Goal: Transaction & Acquisition: Purchase product/service

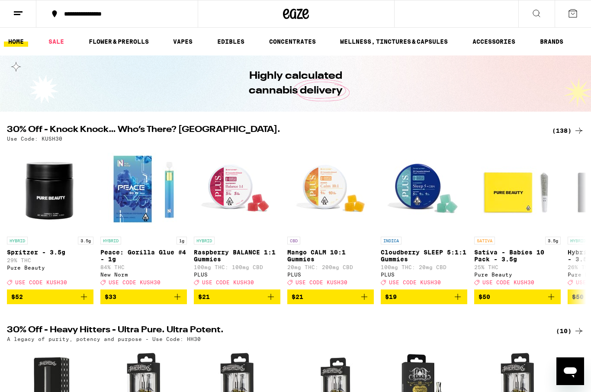
click at [575, 132] on icon at bounding box center [579, 130] width 10 height 10
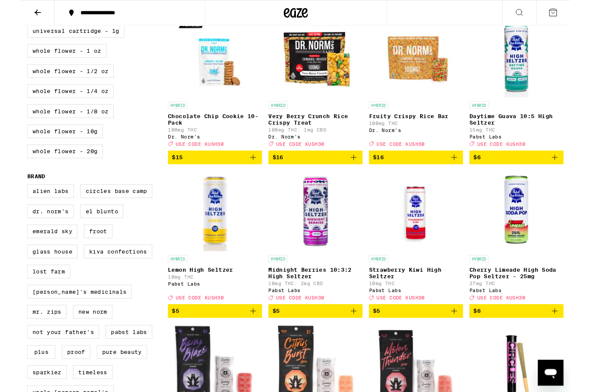
scroll to position [440, 0]
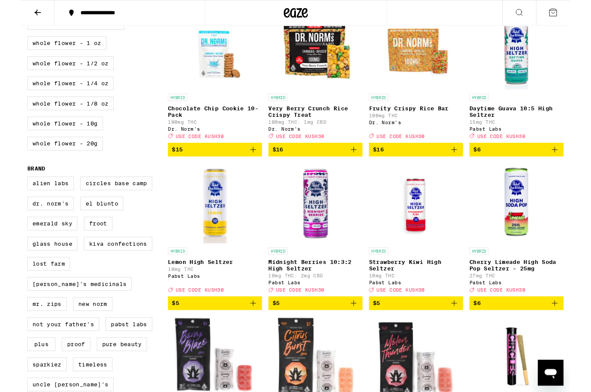
click at [66, 356] on label "Not Your Father's" at bounding box center [45, 348] width 77 height 15
click at [9, 192] on input "Not Your Father's" at bounding box center [9, 191] width 0 height 0
checkbox input "true"
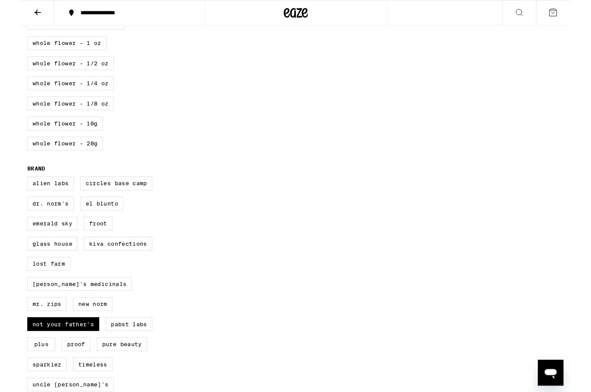
click at [70, 378] on div "Alien Labs Circles Base Camp Dr. Norm's El Blunto Emerald Sky Froot Glass House…" at bounding box center [82, 320] width 151 height 260
click at [64, 378] on label "Proof" at bounding box center [59, 370] width 31 height 15
click at [9, 192] on input "Proof" at bounding box center [9, 191] width 0 height 0
checkbox input "true"
click at [60, 356] on label "Not Your Father's" at bounding box center [45, 348] width 77 height 15
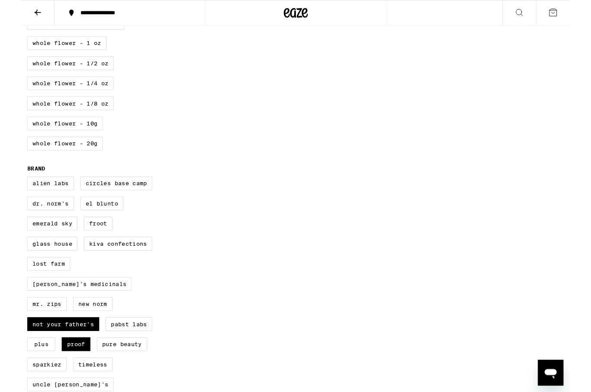
click at [9, 192] on input "Not Your Father's" at bounding box center [9, 191] width 0 height 0
checkbox input "false"
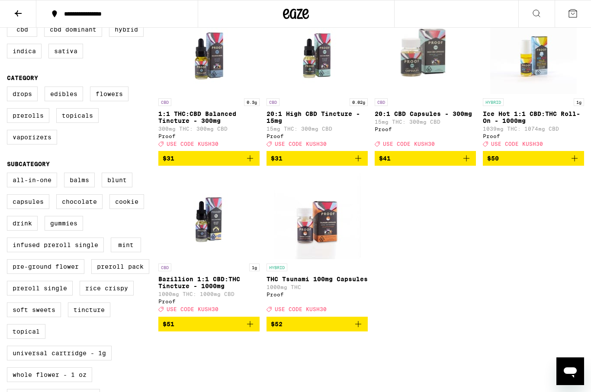
scroll to position [95, 0]
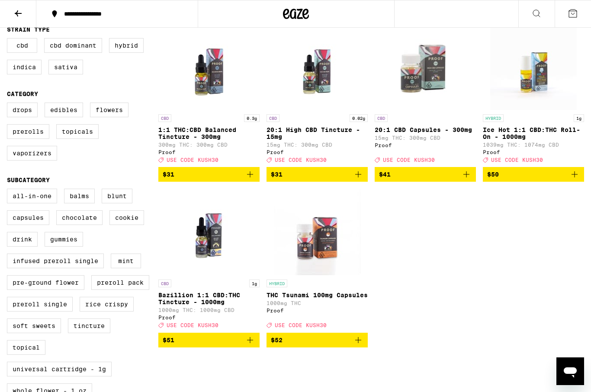
click at [108, 117] on label "Flowers" at bounding box center [109, 110] width 39 height 15
click at [9, 104] on input "Flowers" at bounding box center [9, 104] width 0 height 0
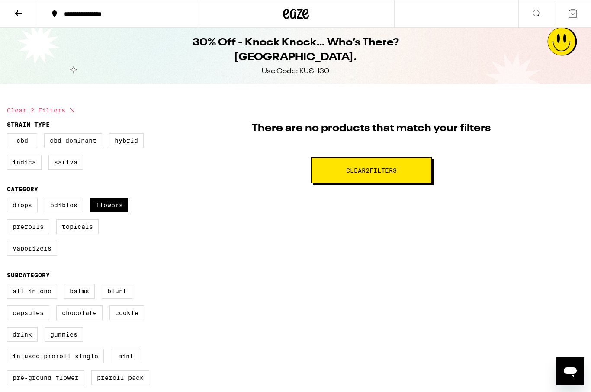
click at [423, 175] on button "Clear 2 filter s" at bounding box center [371, 170] width 121 height 26
checkbox input "false"
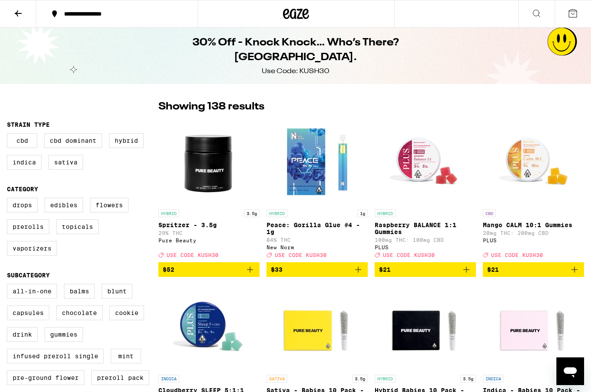
click at [102, 212] on label "Flowers" at bounding box center [109, 205] width 39 height 15
click at [9, 199] on input "Flowers" at bounding box center [9, 199] width 0 height 0
checkbox input "true"
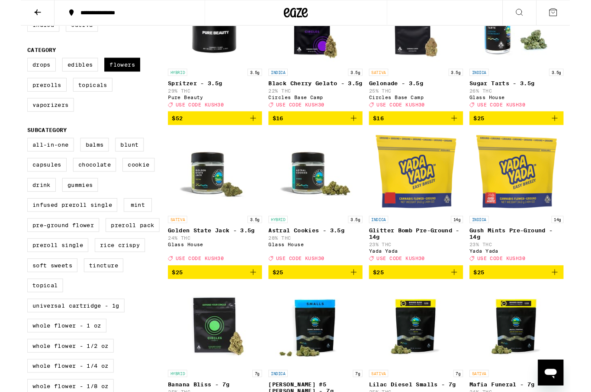
scroll to position [136, 0]
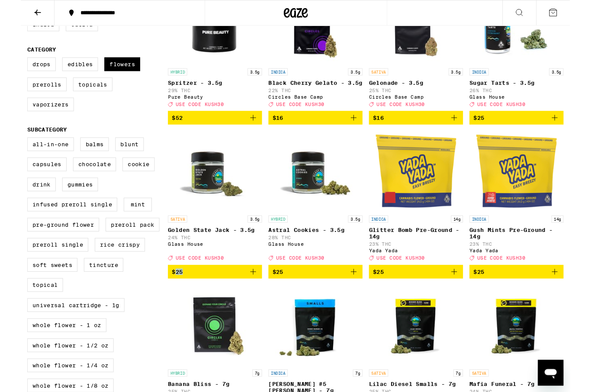
click at [170, 331] on img "Open page for Banana Bliss - 7g from Circles Base Camp" at bounding box center [209, 350] width 87 height 87
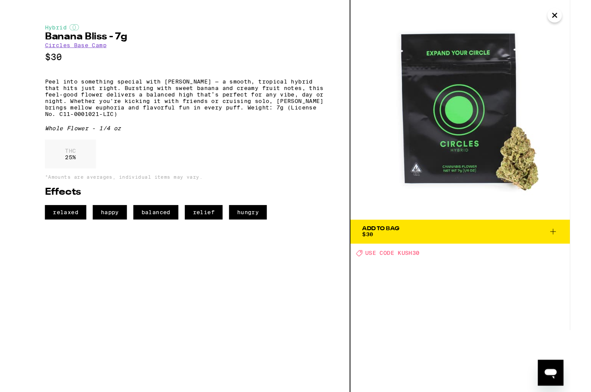
click at [566, 128] on img at bounding box center [473, 118] width 236 height 236
click at [573, 120] on img at bounding box center [473, 118] width 236 height 236
click at [577, 115] on img at bounding box center [473, 118] width 236 height 236
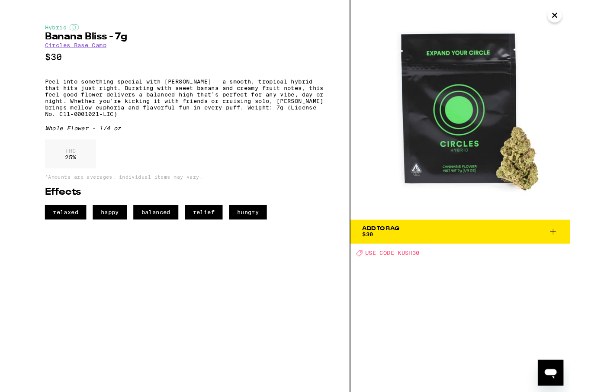
click at [570, 122] on img at bounding box center [473, 118] width 236 height 236
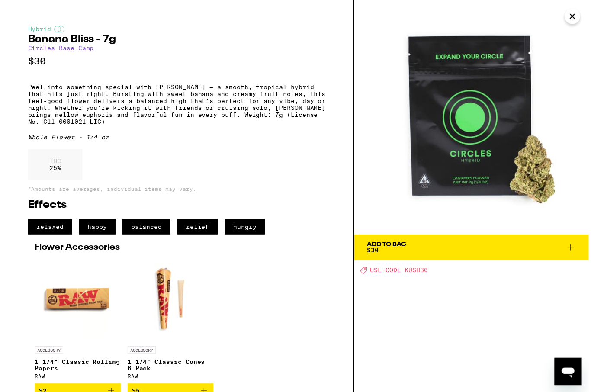
scroll to position [166, 0]
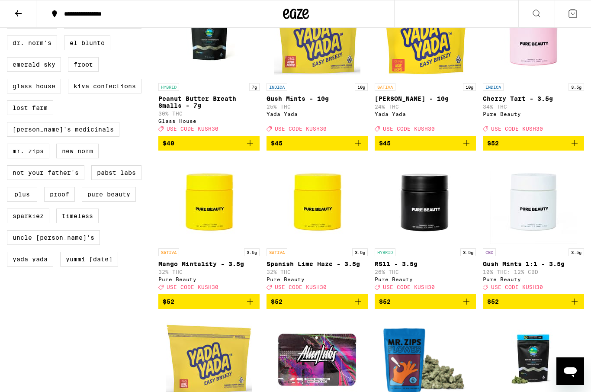
scroll to position [615, 0]
click at [573, 79] on img "Open page for Cherry Tart - 3.5g from Pure Beauty" at bounding box center [533, 36] width 87 height 87
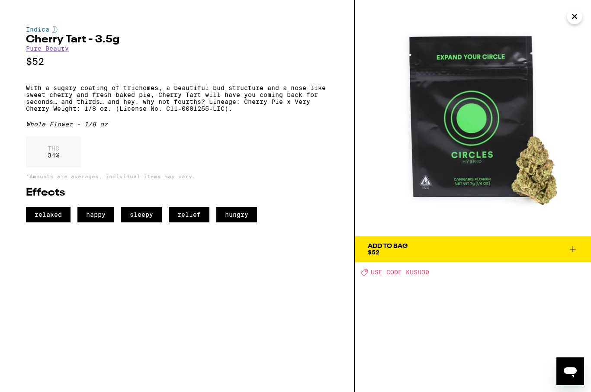
click at [572, 92] on img at bounding box center [473, 118] width 236 height 236
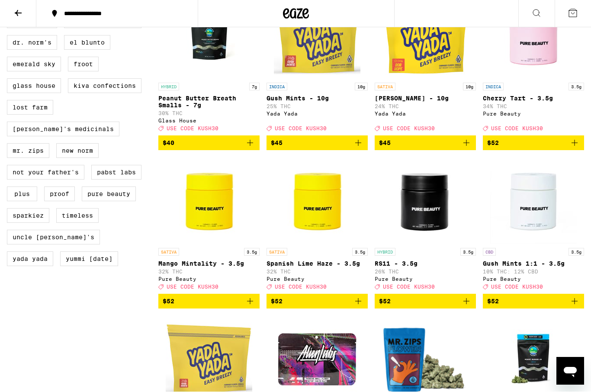
click at [195, 109] on p "Peanut Butter Breath Smalls - 7g" at bounding box center [208, 102] width 101 height 14
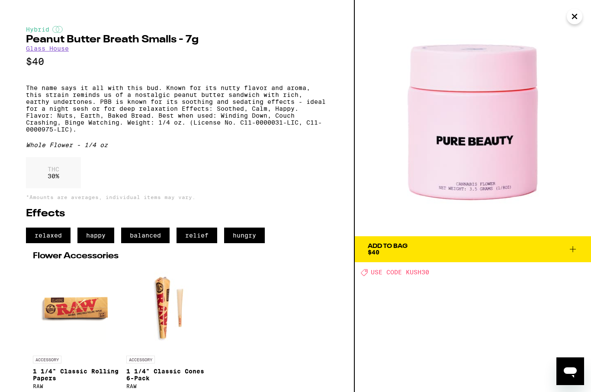
click at [564, 97] on img at bounding box center [473, 118] width 236 height 236
click at [565, 98] on img at bounding box center [473, 118] width 236 height 236
click at [571, 91] on img at bounding box center [473, 118] width 236 height 236
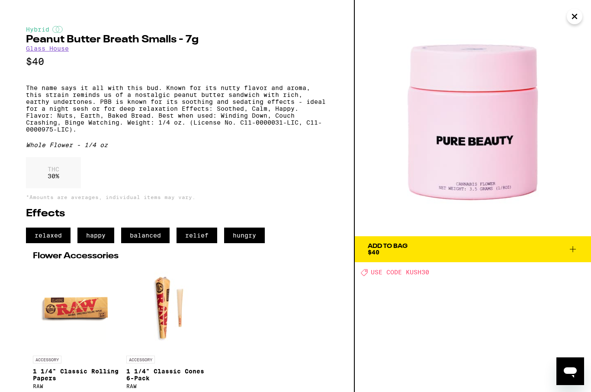
click at [575, 88] on img at bounding box center [473, 118] width 236 height 236
click at [5, 81] on div "Hybrid Peanut Butter Breath Smalls - 7g Glass House $40 The name says it all wi…" at bounding box center [177, 196] width 355 height 392
click at [10, 88] on div "Hybrid Peanut Butter Breath Smalls - 7g Glass House $40 The name says it all wi…" at bounding box center [177, 196] width 355 height 392
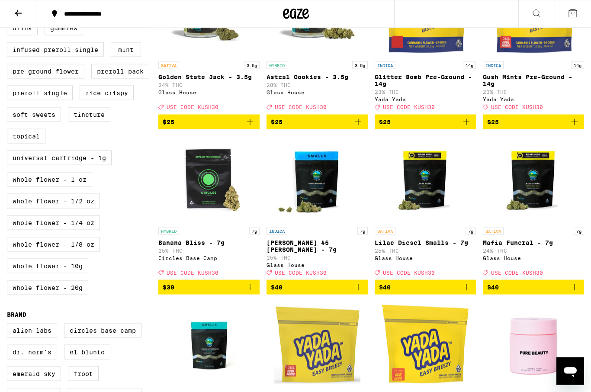
click at [180, 129] on button "$25" at bounding box center [208, 122] width 101 height 15
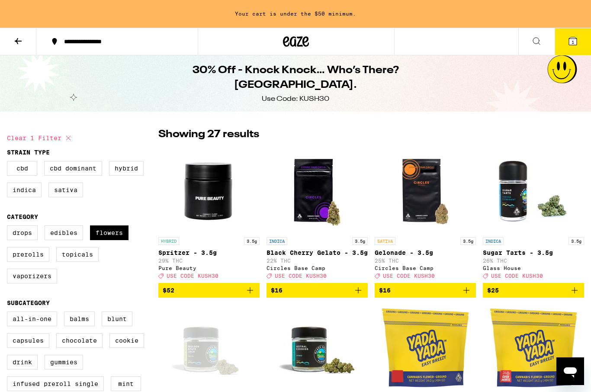
click at [541, 39] on icon at bounding box center [536, 41] width 10 height 10
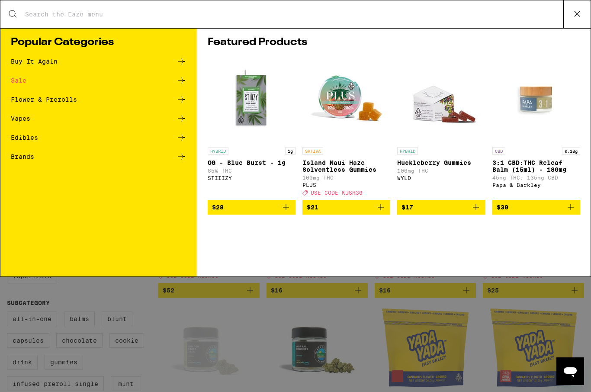
type input "j"
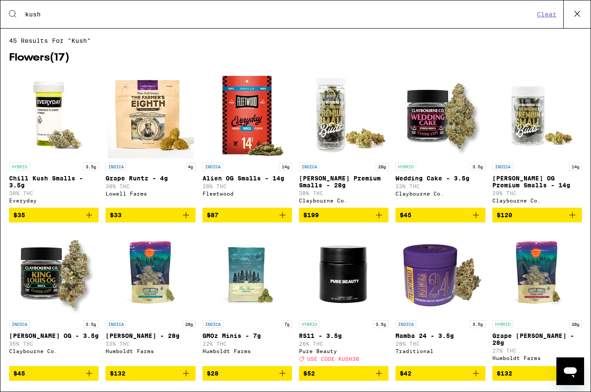
type input "kush"
click at [512, 128] on img "Open page for King Louis OG Premium Smalls - 14g from Claybourne Co." at bounding box center [537, 115] width 87 height 87
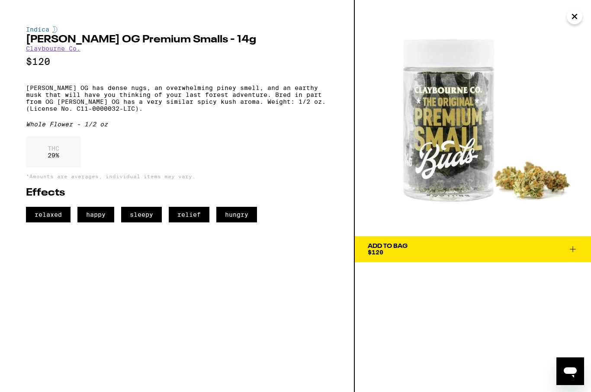
click at [512, 128] on img at bounding box center [473, 118] width 236 height 236
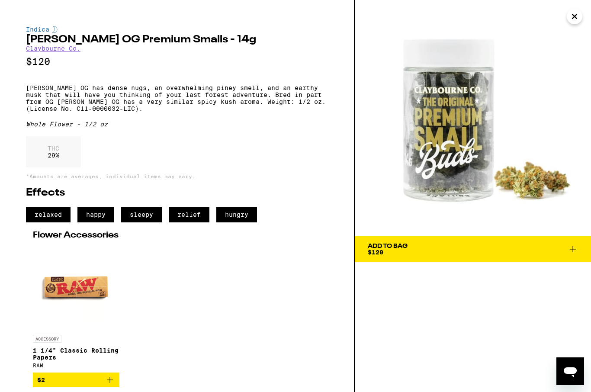
click at [518, 134] on img at bounding box center [473, 118] width 236 height 236
click at [28, 122] on div "Indica King Louis OG Premium Smalls - 14g Claybourne Co. $120 King Louis OG has…" at bounding box center [177, 206] width 302 height 361
click at [564, 90] on img at bounding box center [473, 118] width 236 height 236
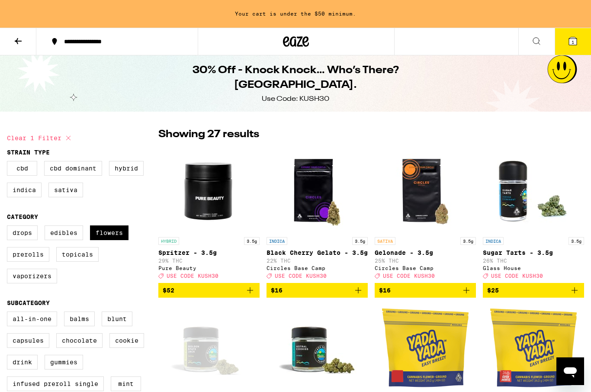
click at [269, 60] on div "30% Off - Knock Knock… Who’s There? Kush. Use Code: KUSH30" at bounding box center [295, 83] width 332 height 56
click at [285, 66] on div "30% Off - Knock Knock… Who’s There? Kush. Use Code: KUSH30" at bounding box center [295, 83] width 332 height 56
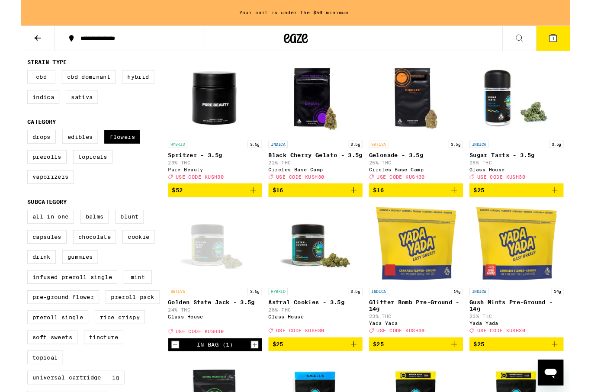
click at [289, 91] on img "Open page for Black Cherry Gelato - 3.5g from Circles Base Camp" at bounding box center [317, 104] width 87 height 87
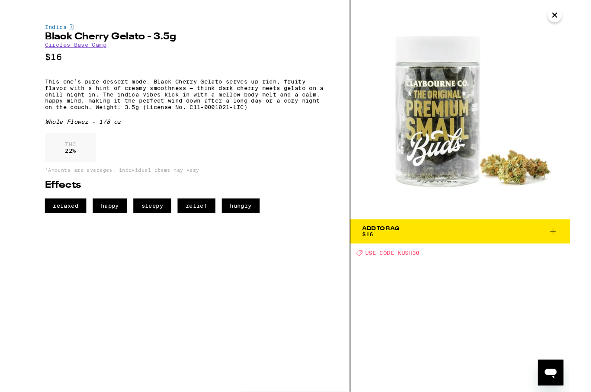
scroll to position [86, 0]
click at [310, 67] on p "$16" at bounding box center [177, 61] width 302 height 11
click at [309, 67] on p "$16" at bounding box center [177, 61] width 302 height 11
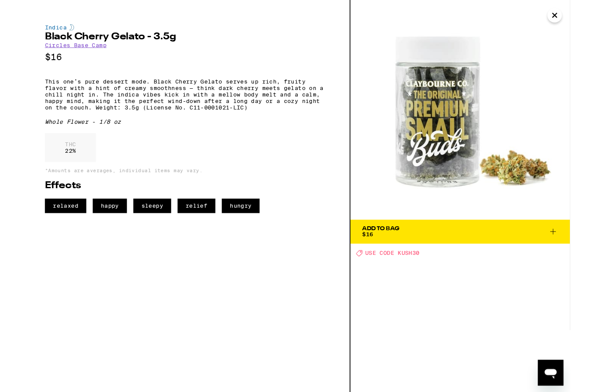
scroll to position [101, 0]
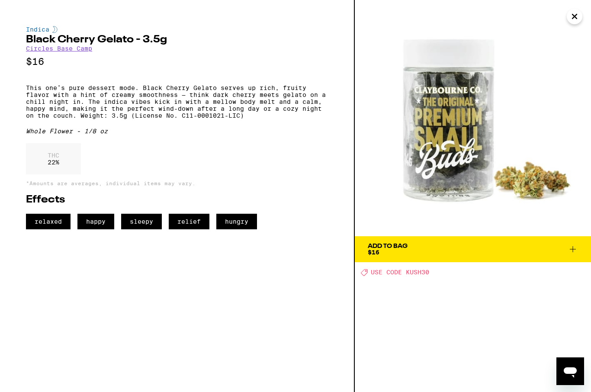
click at [247, 65] on p "$16" at bounding box center [177, 61] width 302 height 11
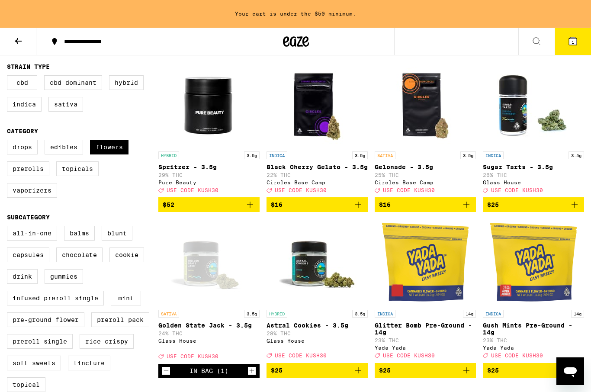
click at [554, 64] on img "Open page for Sugar Tarts - 3.5g from Glass House" at bounding box center [533, 104] width 87 height 87
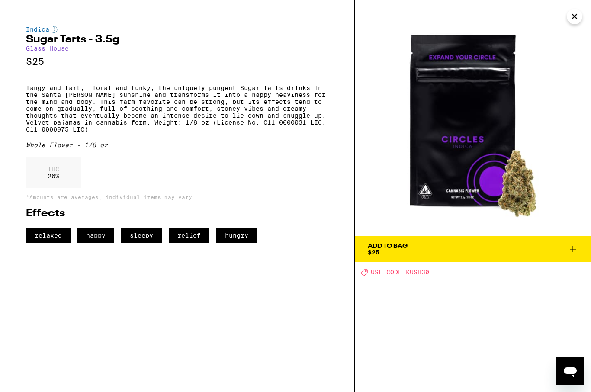
click at [578, 27] on img at bounding box center [473, 118] width 236 height 236
click at [578, 12] on icon "Close" at bounding box center [574, 16] width 10 height 13
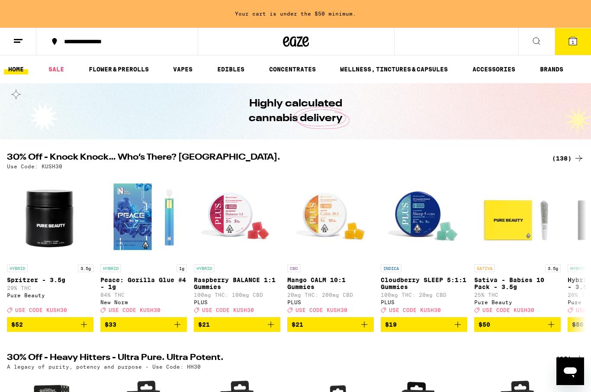
click at [568, 164] on div "Use Code: KUSH30" at bounding box center [295, 167] width 577 height 6
click at [571, 161] on div "(138)" at bounding box center [568, 158] width 32 height 10
click at [564, 163] on div "(138)" at bounding box center [568, 158] width 32 height 10
click at [563, 162] on div "(138)" at bounding box center [568, 158] width 32 height 10
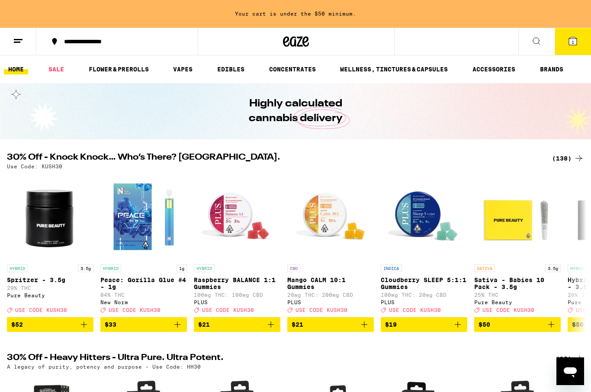
click at [564, 163] on div "(138)" at bounding box center [568, 158] width 32 height 10
click at [565, 164] on div "Use Code: KUSH30" at bounding box center [295, 167] width 577 height 6
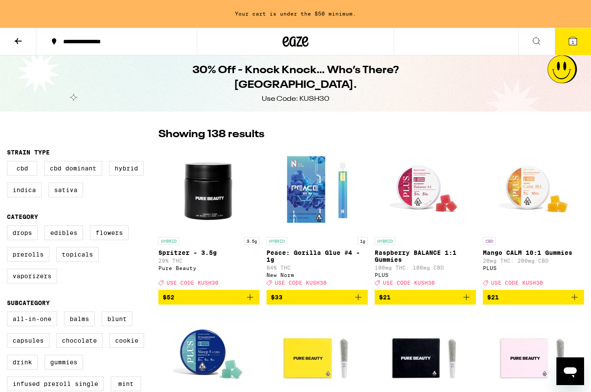
click at [569, 161] on img "Open page for Mango CALM 10:1 Gummies from PLUS" at bounding box center [533, 189] width 87 height 87
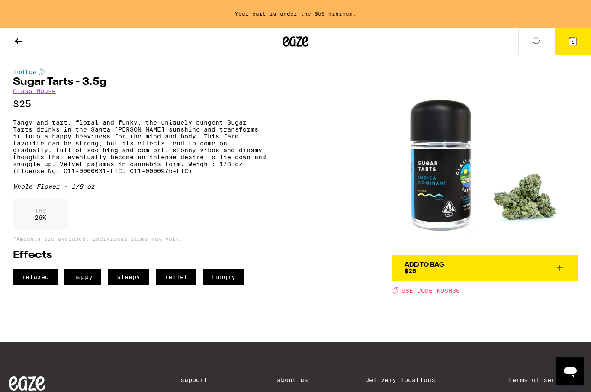
click at [527, 73] on img at bounding box center [485, 161] width 186 height 186
click at [15, 51] on button at bounding box center [18, 41] width 36 height 27
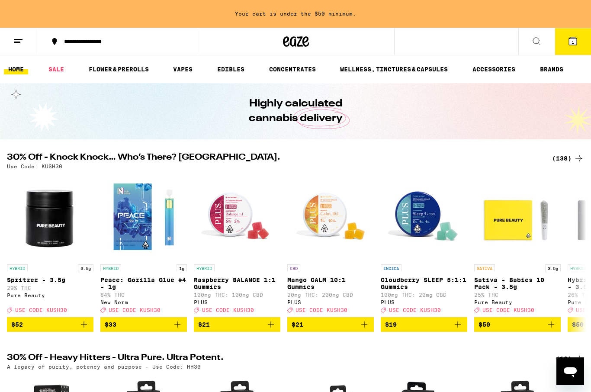
click at [460, 103] on div "Highly calculated cannabis delivery" at bounding box center [295, 111] width 332 height 56
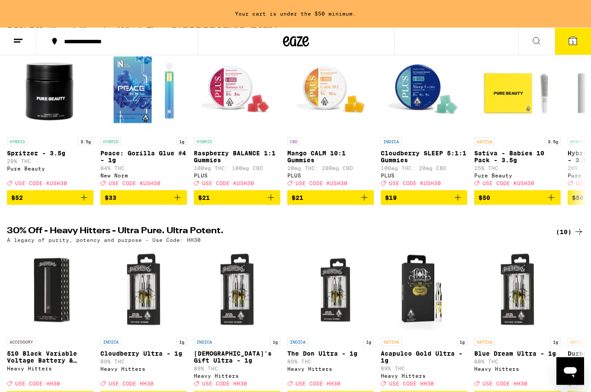
scroll to position [117, 0]
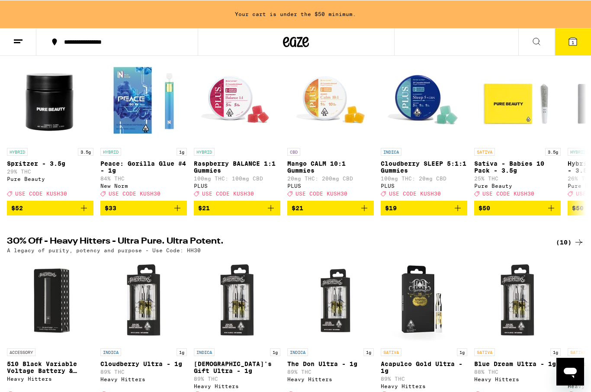
click at [42, 77] on img "Open page for Spritzer - 3.5g from Pure Beauty" at bounding box center [50, 100] width 87 height 87
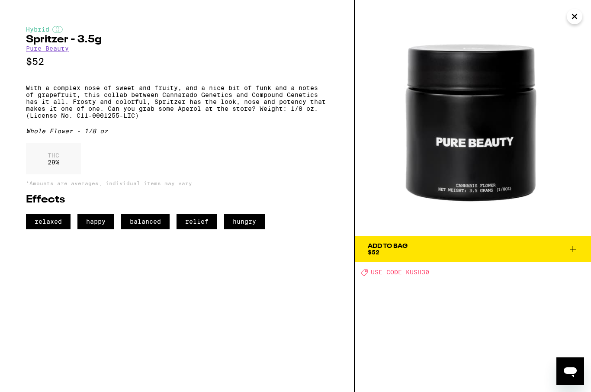
scroll to position [41, 0]
click at [580, 26] on img at bounding box center [473, 118] width 236 height 236
click at [581, 22] on img at bounding box center [473, 118] width 236 height 236
click at [578, 22] on icon "Close" at bounding box center [574, 16] width 10 height 13
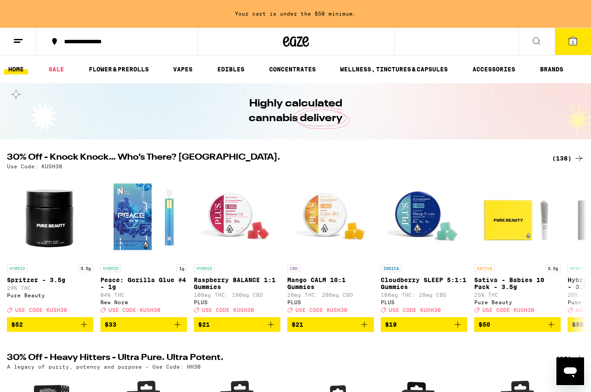
click at [566, 153] on div "(138)" at bounding box center [568, 158] width 32 height 10
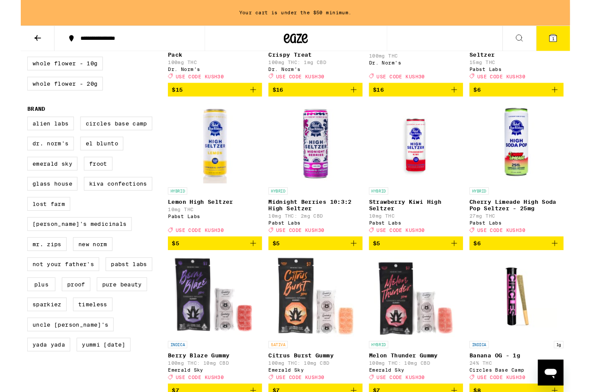
scroll to position [532, 0]
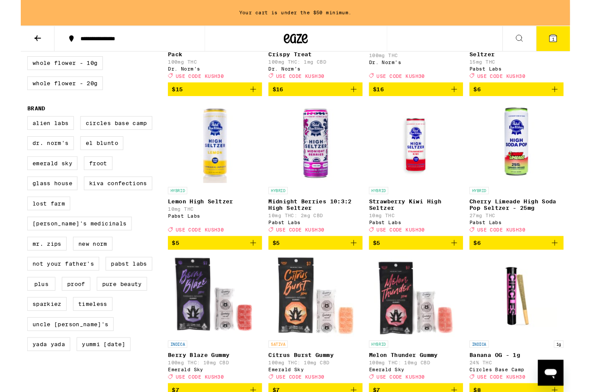
click at [42, 97] on label "Whole Flower - 20g" at bounding box center [47, 89] width 81 height 15
checkbox input "true"
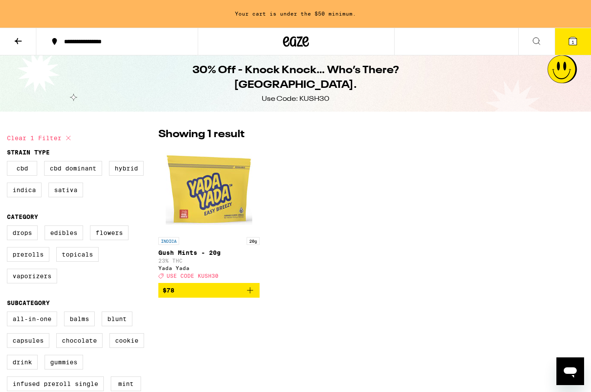
click at [33, 37] on button at bounding box center [18, 41] width 36 height 27
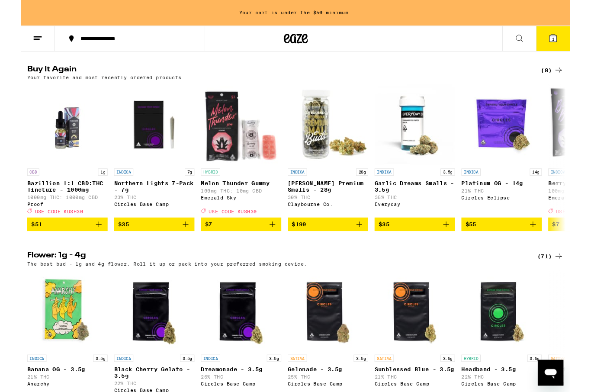
scroll to position [683, 0]
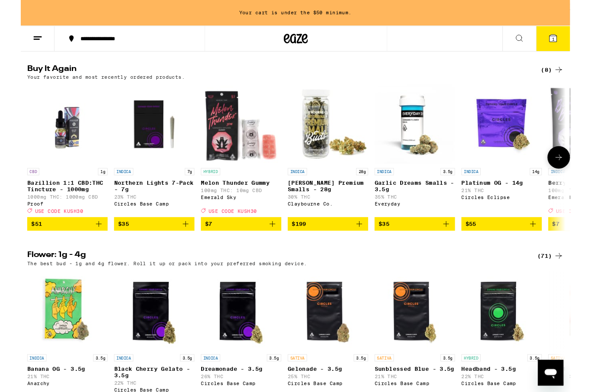
click at [462, 123] on img "Open page for Garlic Dreams Smalls - 3.5g from Everyday" at bounding box center [424, 133] width 87 height 87
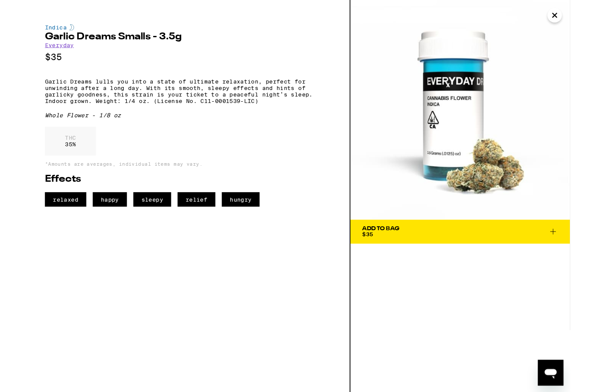
click at [461, 126] on img at bounding box center [473, 118] width 236 height 236
click at [581, 22] on img at bounding box center [473, 118] width 236 height 236
click at [578, 22] on icon "Close" at bounding box center [574, 16] width 10 height 13
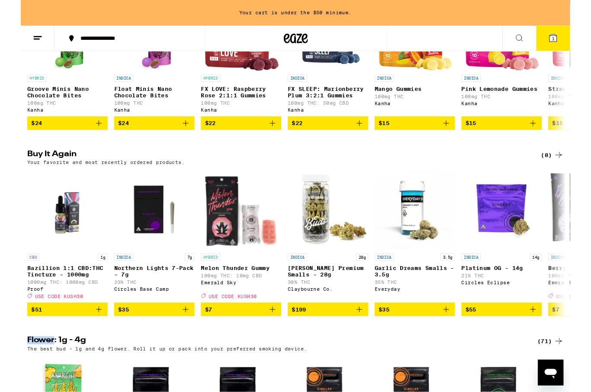
scroll to position [593, 0]
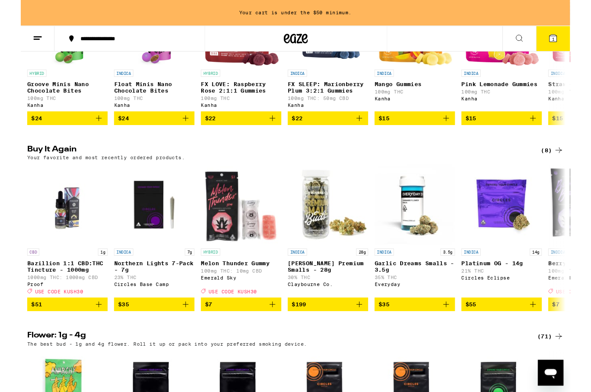
scroll to position [597, 0]
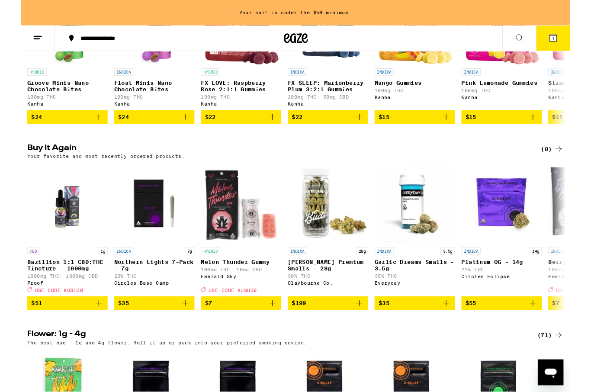
click at [577, 166] on icon at bounding box center [579, 160] width 10 height 10
click at [578, 171] on div "Your favorite and most recently ordered products." at bounding box center [295, 169] width 577 height 6
click at [567, 166] on div "(8)" at bounding box center [572, 160] width 24 height 10
click at [571, 171] on div "Your favorite and most recently ordered products." at bounding box center [295, 169] width 577 height 6
click at [578, 166] on icon at bounding box center [579, 160] width 10 height 10
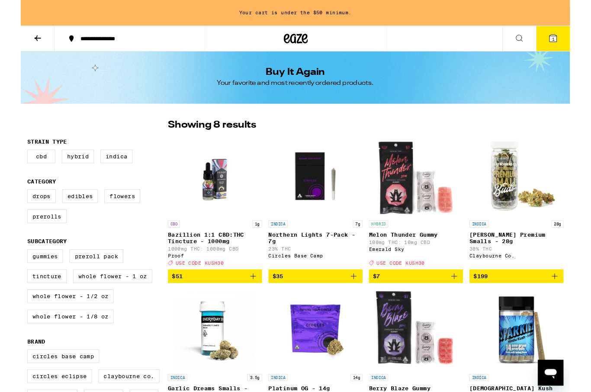
click at [506, 147] on img "Open page for King Louis Premium Smalls - 28g from Claybourne Co." at bounding box center [533, 189] width 87 height 87
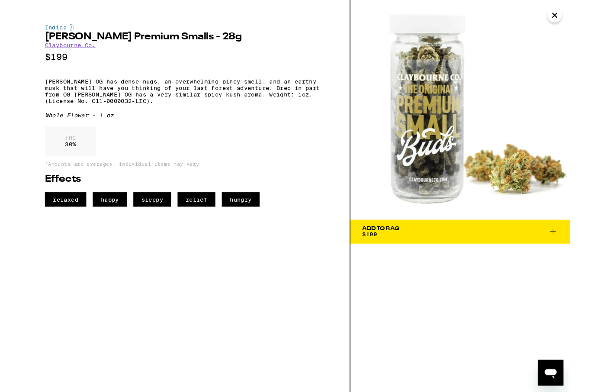
click at [503, 151] on img at bounding box center [473, 118] width 236 height 236
click at [502, 150] on img at bounding box center [473, 118] width 236 height 236
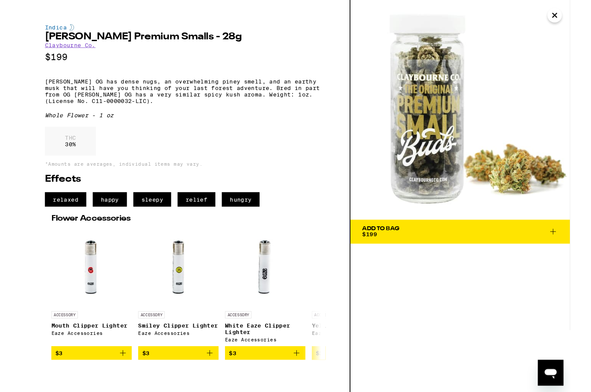
click at [587, 107] on img at bounding box center [473, 118] width 236 height 236
click at [578, 112] on img at bounding box center [473, 118] width 236 height 236
click at [575, 102] on img at bounding box center [473, 118] width 236 height 236
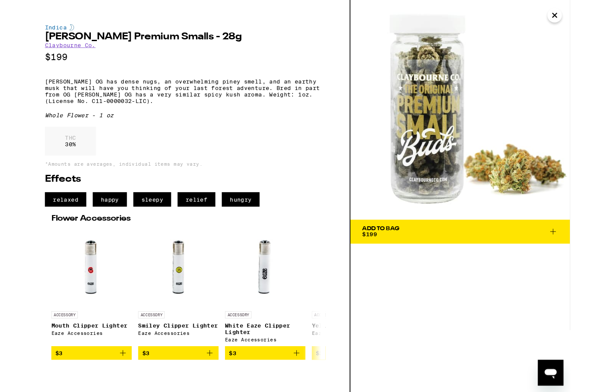
click at [574, 31] on img at bounding box center [473, 118] width 236 height 236
click at [574, 30] on img at bounding box center [473, 118] width 236 height 236
click at [573, 25] on img at bounding box center [473, 118] width 236 height 236
click at [572, 25] on img at bounding box center [473, 118] width 236 height 236
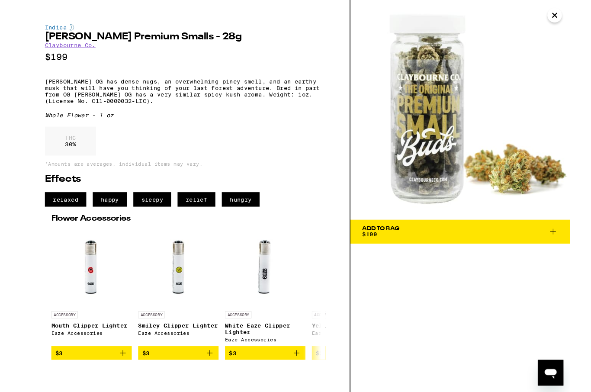
click at [572, 25] on img at bounding box center [473, 118] width 236 height 236
click at [575, 22] on icon "Close" at bounding box center [574, 16] width 10 height 13
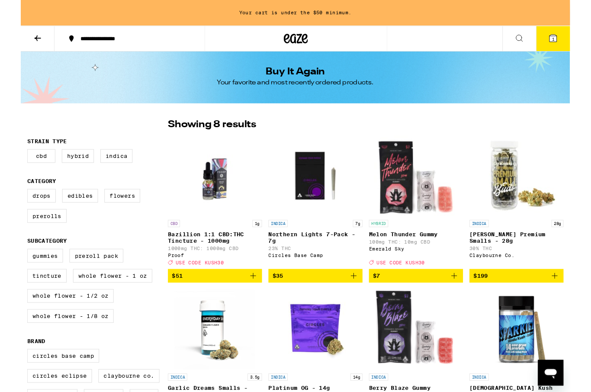
click at [575, 21] on div "Your cart is under the $50 minimum." at bounding box center [295, 14] width 591 height 28
click at [578, 31] on button "1" at bounding box center [573, 41] width 36 height 27
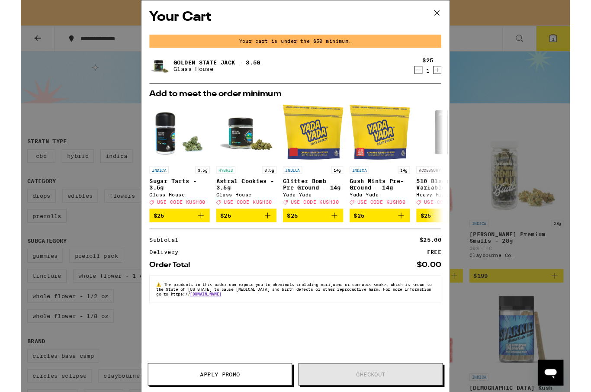
click at [455, 18] on button at bounding box center [447, 14] width 27 height 28
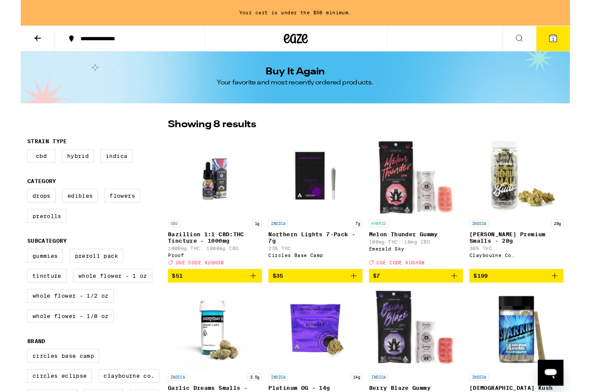
click at [572, 22] on div "Your cart is under the $50 minimum." at bounding box center [295, 14] width 591 height 28
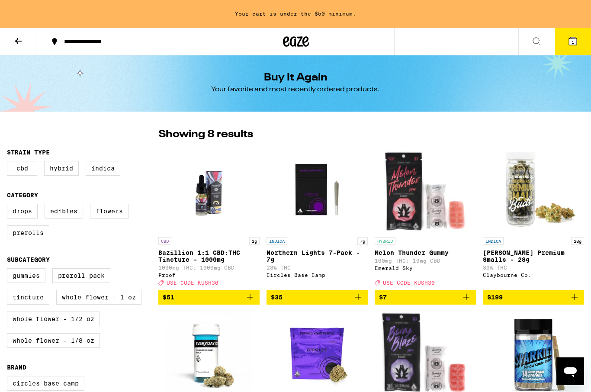
click at [580, 42] on button "1" at bounding box center [573, 41] width 36 height 27
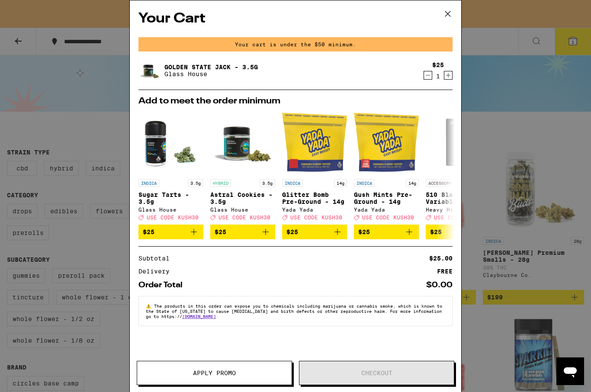
click at [430, 72] on icon "Decrement" at bounding box center [428, 75] width 8 height 10
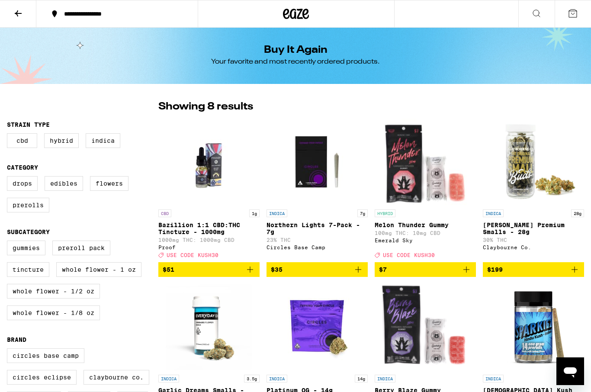
click at [436, 82] on div "Buy It Again Your favorite and most recently ordered products." at bounding box center [295, 56] width 332 height 56
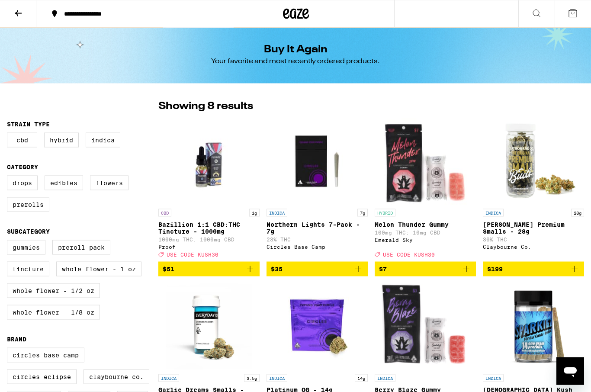
click at [413, 81] on div "Buy It Again Your favorite and most recently ordered products." at bounding box center [295, 55] width 332 height 56
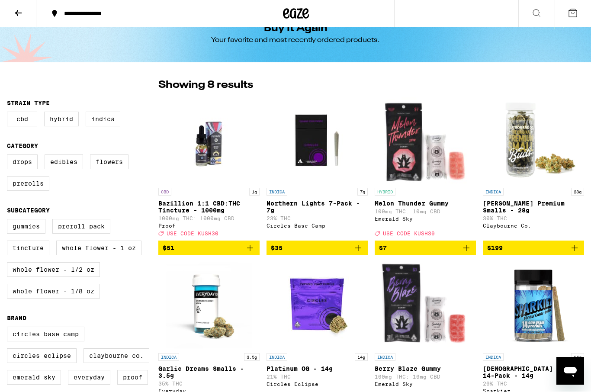
click at [376, 105] on link "HYBRID Melon Thunder Gummy 100mg THC: 10mg CBD Emerald Sky Deal Created with Sk…" at bounding box center [425, 169] width 101 height 144
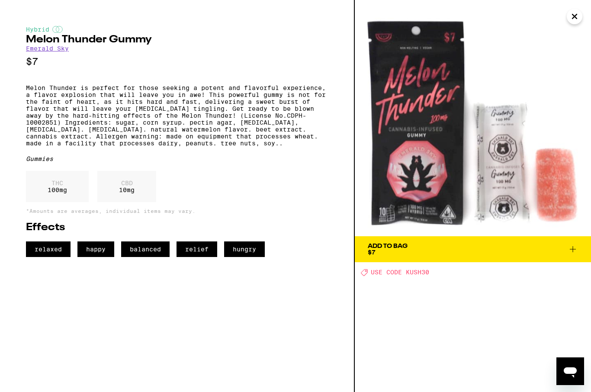
click at [376, 104] on img at bounding box center [473, 118] width 236 height 236
click at [366, 114] on img at bounding box center [473, 118] width 236 height 236
click at [585, 19] on img at bounding box center [473, 118] width 236 height 236
click at [579, 22] on icon "Close" at bounding box center [574, 16] width 10 height 13
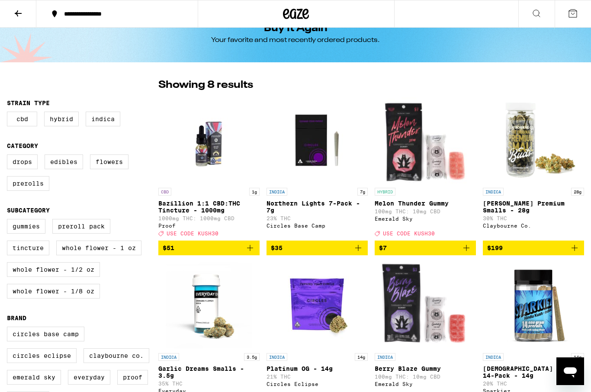
click at [579, 22] on button at bounding box center [573, 13] width 36 height 27
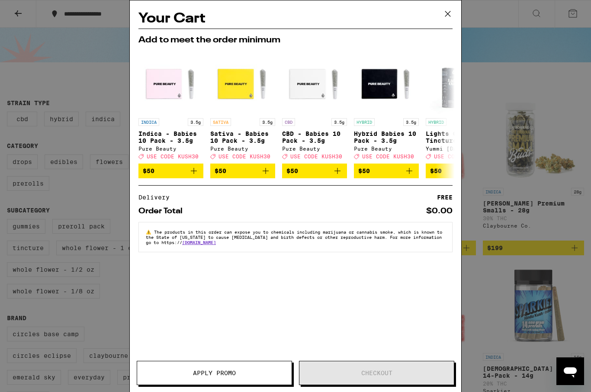
click at [473, 58] on div "Your Cart Add to meet the order minimum INDICA 3.5g Indica - Babies 10 Pack - 3…" at bounding box center [295, 196] width 591 height 392
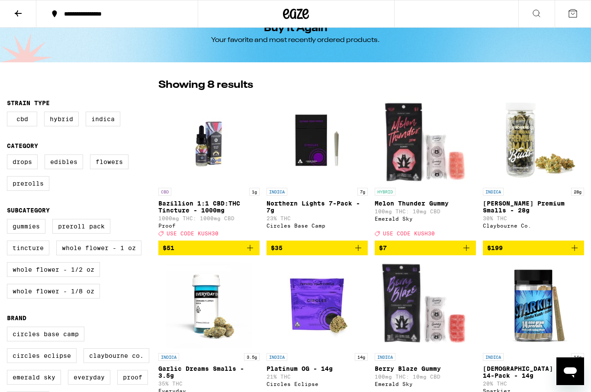
click at [456, 19] on div "**********" at bounding box center [295, 14] width 591 height 28
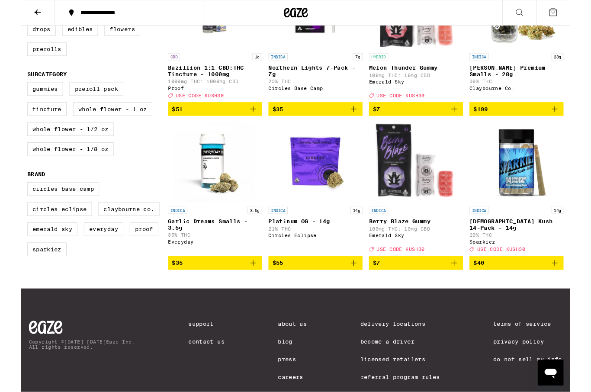
click at [425, 104] on div "HYBRID Melon Thunder Gummy 100mg THC: 10mg CBD Emerald Sky Deal Created with Sk…" at bounding box center [425, 82] width 101 height 48
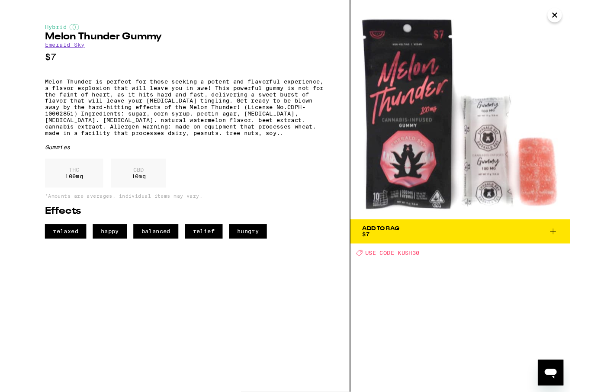
scroll to position [188, 0]
click at [589, 24] on img at bounding box center [473, 118] width 236 height 236
click at [580, 25] on img at bounding box center [473, 118] width 236 height 236
click at [579, 25] on img at bounding box center [473, 118] width 236 height 236
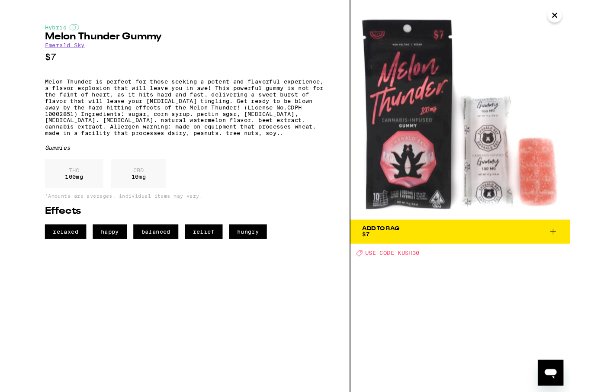
click at [581, 26] on img at bounding box center [473, 118] width 236 height 236
click at [577, 29] on img at bounding box center [473, 118] width 236 height 236
click at [576, 29] on img at bounding box center [473, 118] width 236 height 236
click at [573, 31] on img at bounding box center [473, 118] width 236 height 236
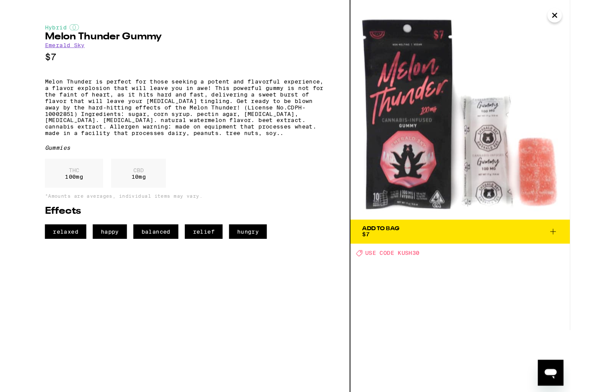
click at [569, 31] on img at bounding box center [473, 118] width 236 height 236
click at [569, 30] on img at bounding box center [473, 118] width 236 height 236
click at [570, 31] on img at bounding box center [473, 118] width 236 height 236
click at [581, 15] on button "Close" at bounding box center [575, 17] width 16 height 16
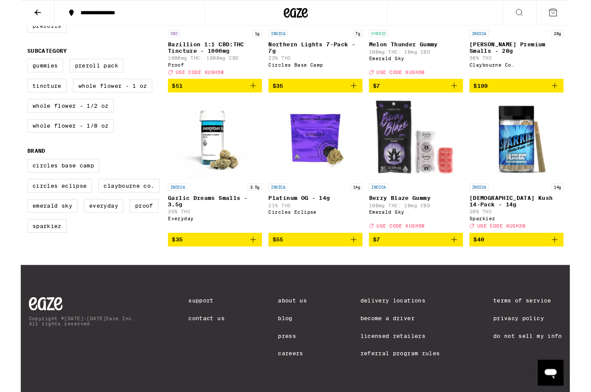
scroll to position [177, 0]
click at [148, 207] on label "Claybourne Co." at bounding box center [117, 200] width 66 height 15
click at [9, 173] on input "Claybourne Co." at bounding box center [9, 172] width 0 height 0
checkbox input "true"
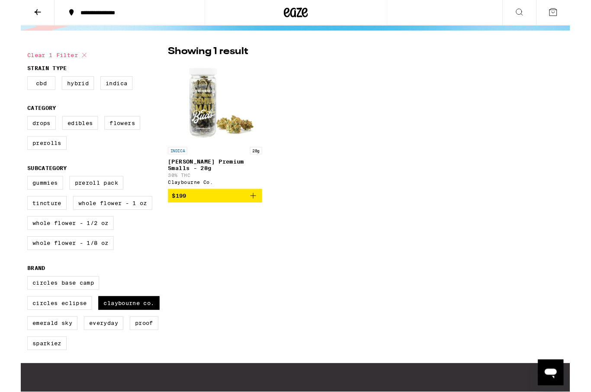
scroll to position [52, 0]
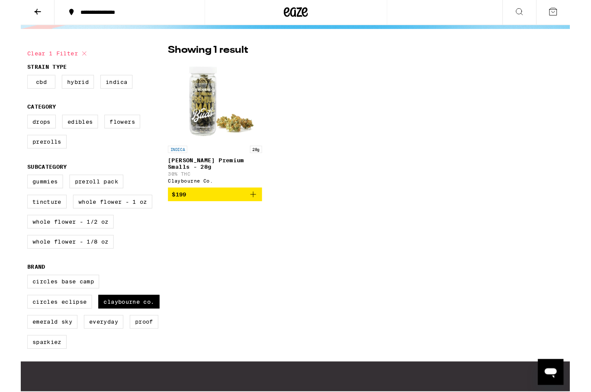
click at [268, 193] on div "INDICA 28g King Louis Premium Smalls - 28g 30% THC Claybourne Co. $199" at bounding box center [371, 142] width 426 height 151
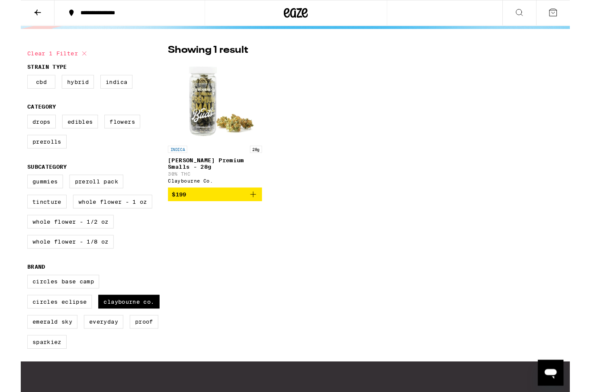
click at [77, 332] on label "Circles Eclipse" at bounding box center [42, 324] width 70 height 15
click at [9, 297] on input "Circles Eclipse" at bounding box center [9, 297] width 0 height 0
checkbox input "true"
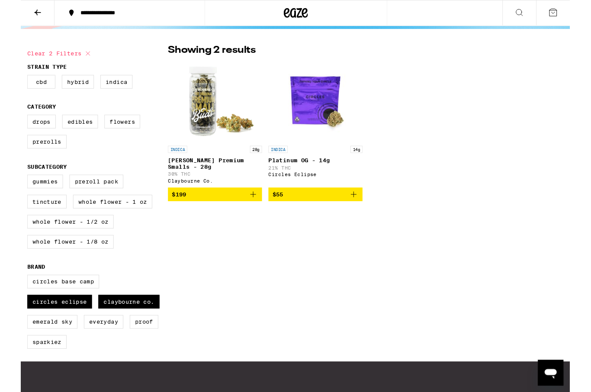
click at [111, 329] on div "Circles Base Camp Circles Eclipse Claybourne Co. Emerald Sky Everyday Proof Spa…" at bounding box center [82, 338] width 151 height 87
click at [122, 329] on div "Circles Base Camp Circles Eclipse Claybourne Co. Emerald Sky Everyday Proof Spa…" at bounding box center [82, 338] width 151 height 87
click at [125, 332] on label "Claybourne Co." at bounding box center [117, 324] width 66 height 15
click at [9, 297] on input "Claybourne Co." at bounding box center [9, 297] width 0 height 0
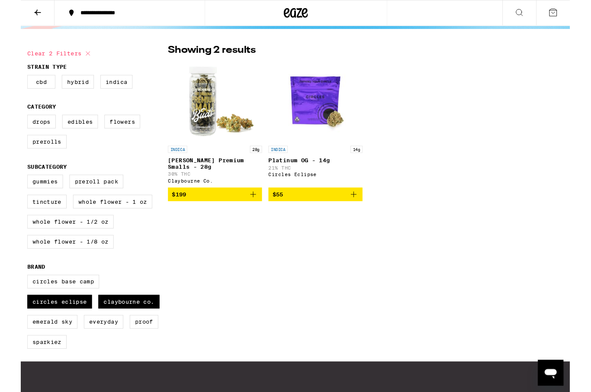
checkbox input "false"
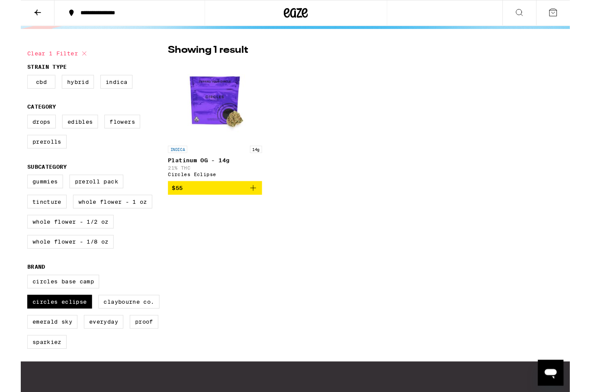
click at [135, 321] on div "Circles Base Camp Circles Eclipse Claybourne Co. Emerald Sky Everyday Proof Spa…" at bounding box center [82, 338] width 151 height 87
click at [84, 310] on label "Circles Base Camp" at bounding box center [45, 302] width 77 height 15
click at [9, 297] on input "Circles Base Camp" at bounding box center [9, 297] width 0 height 0
checkbox input "true"
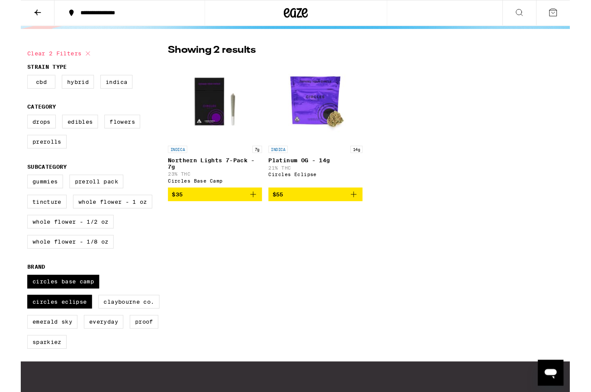
click at [77, 332] on label "Circles Eclipse" at bounding box center [42, 324] width 70 height 15
click at [9, 297] on input "Circles Eclipse" at bounding box center [9, 297] width 0 height 0
checkbox input "false"
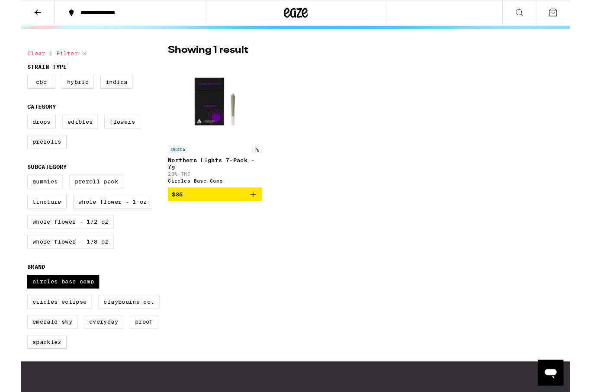
click at [101, 332] on label "Claybourne Co." at bounding box center [117, 324] width 66 height 15
click at [9, 297] on input "Claybourne Co." at bounding box center [9, 297] width 0 height 0
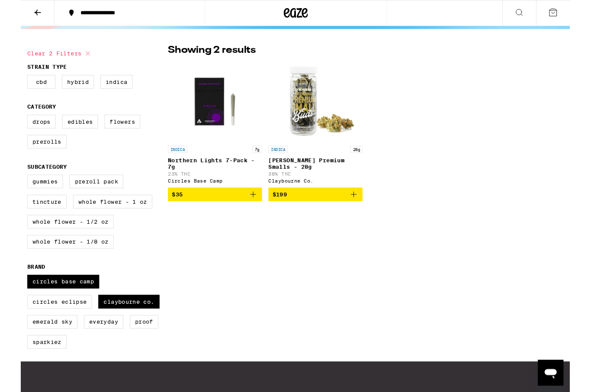
click at [105, 332] on label "Claybourne Co." at bounding box center [117, 324] width 66 height 15
click at [9, 297] on input "Claybourne Co." at bounding box center [9, 297] width 0 height 0
checkbox input "false"
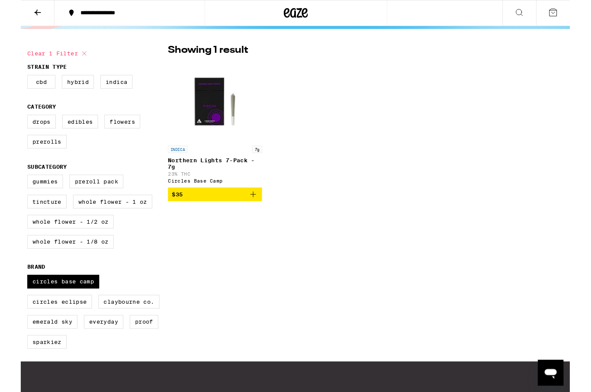
click at [84, 310] on label "Circles Base Camp" at bounding box center [45, 302] width 77 height 15
click at [9, 297] on input "Circles Base Camp" at bounding box center [9, 297] width 0 height 0
checkbox input "false"
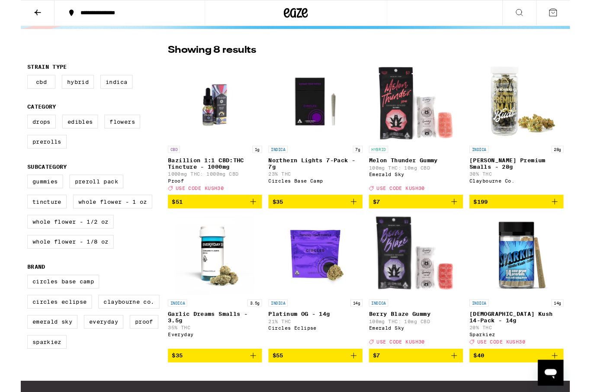
click at [103, 332] on label "Claybourne Co." at bounding box center [117, 324] width 66 height 15
click at [9, 297] on input "Claybourne Co." at bounding box center [9, 297] width 0 height 0
checkbox input "true"
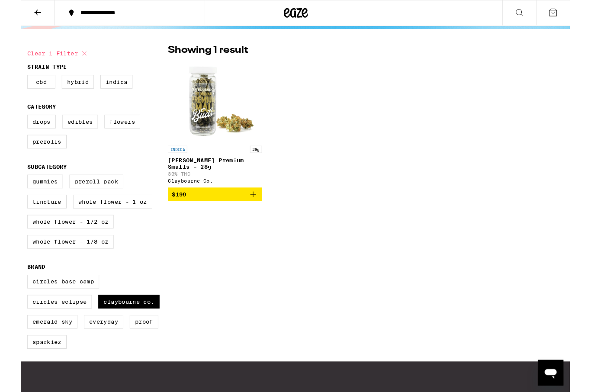
click at [108, 353] on label "Everyday" at bounding box center [89, 346] width 42 height 15
click at [9, 297] on input "Everyday" at bounding box center [9, 297] width 0 height 0
checkbox input "true"
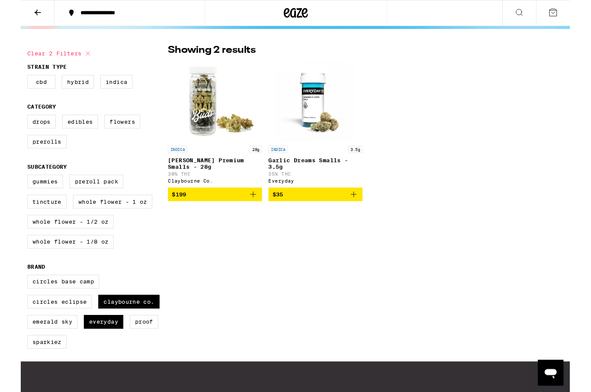
click at [118, 332] on label "Claybourne Co." at bounding box center [117, 324] width 66 height 15
click at [9, 297] on input "Claybourne Co." at bounding box center [9, 297] width 0 height 0
checkbox input "false"
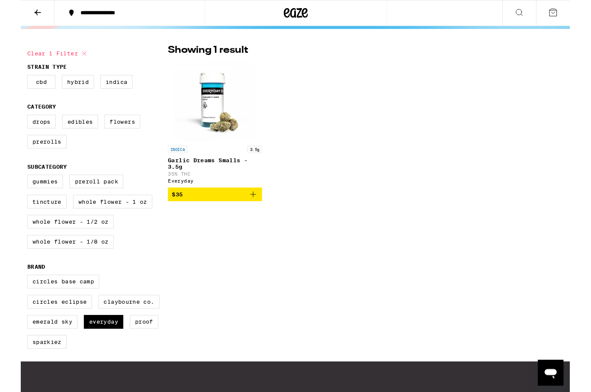
click at [61, 353] on label "Emerald Sky" at bounding box center [34, 346] width 54 height 15
click at [9, 297] on input "Emerald Sky" at bounding box center [9, 297] width 0 height 0
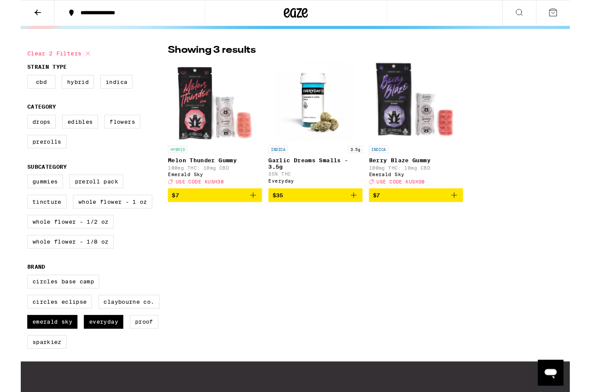
click at [60, 353] on label "Emerald Sky" at bounding box center [34, 346] width 54 height 15
click at [9, 297] on input "Emerald Sky" at bounding box center [9, 297] width 0 height 0
checkbox input "false"
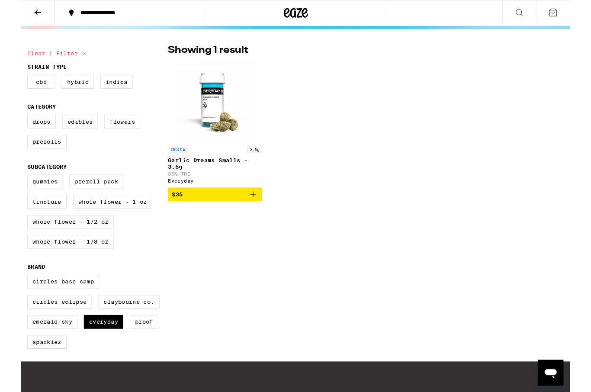
click at [97, 353] on label "Everyday" at bounding box center [89, 346] width 42 height 15
click at [9, 297] on input "Everyday" at bounding box center [9, 297] width 0 height 0
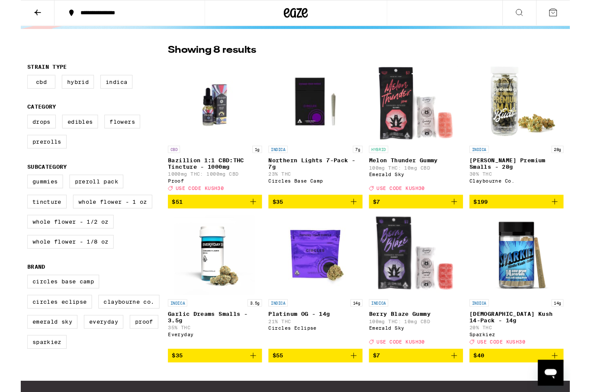
click at [100, 353] on label "Everyday" at bounding box center [89, 346] width 42 height 15
click at [9, 297] on input "Everyday" at bounding box center [9, 297] width 0 height 0
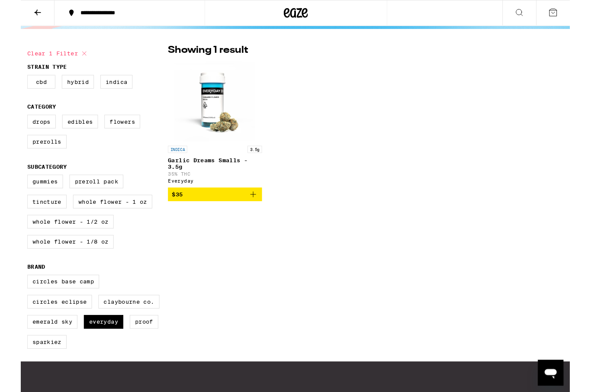
click at [85, 353] on label "Everyday" at bounding box center [89, 346] width 42 height 15
click at [9, 297] on input "Everyday" at bounding box center [9, 297] width 0 height 0
checkbox input "false"
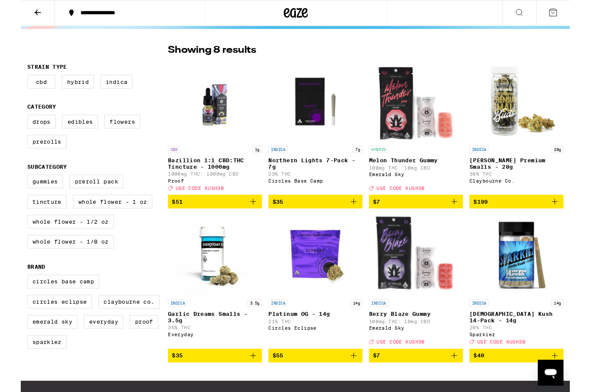
click at [47, 353] on label "Emerald Sky" at bounding box center [34, 346] width 54 height 15
click at [9, 297] on input "Emerald Sky" at bounding box center [9, 297] width 0 height 0
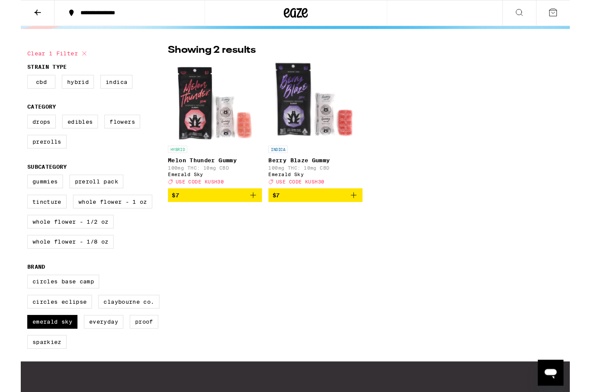
click at [53, 353] on label "Emerald Sky" at bounding box center [34, 346] width 54 height 15
click at [9, 297] on input "Emerald Sky" at bounding box center [9, 297] width 0 height 0
checkbox input "false"
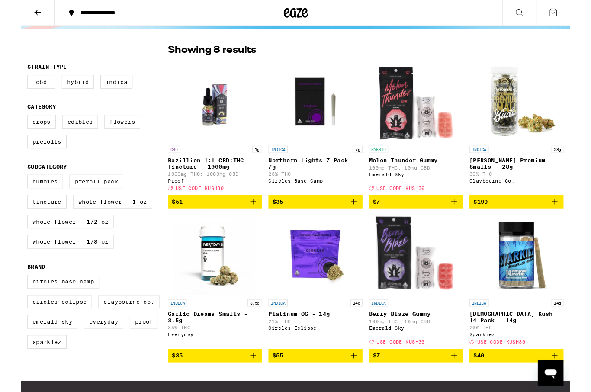
click at [55, 376] on div "Circles Base Camp Circles Eclipse Claybourne Co. Emerald Sky Everyday Proof Spa…" at bounding box center [82, 338] width 151 height 87
click at [49, 375] on label "Sparkiez" at bounding box center [28, 367] width 42 height 15
click at [9, 297] on input "Sparkiez" at bounding box center [9, 297] width 0 height 0
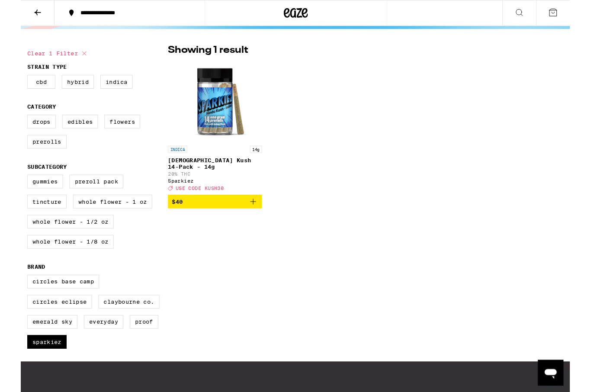
click at [183, 292] on div "Clear 1 filter Strain Type CBD Hybrid Indica Category Drops Edibles Flowers Pre…" at bounding box center [295, 214] width 591 height 349
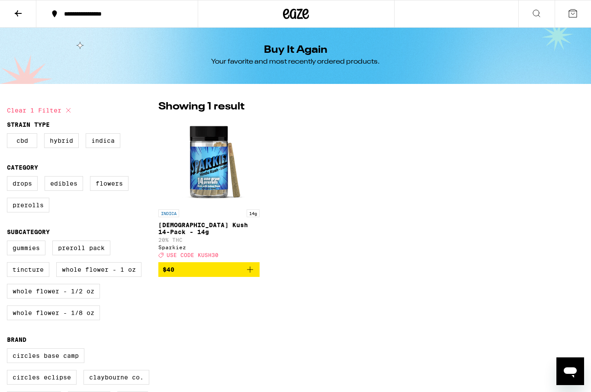
click at [54, 109] on button "Clear 1 filter" at bounding box center [40, 111] width 67 height 22
checkbox input "false"
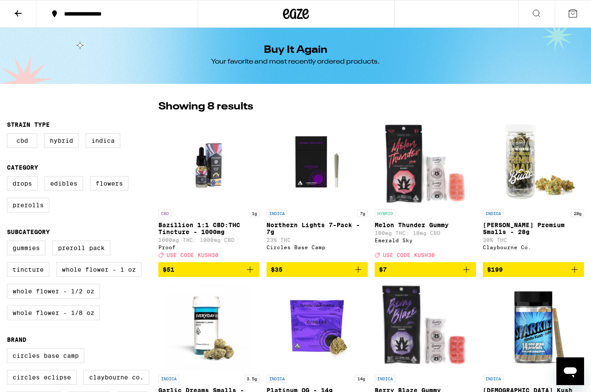
click at [14, 23] on button at bounding box center [18, 13] width 36 height 27
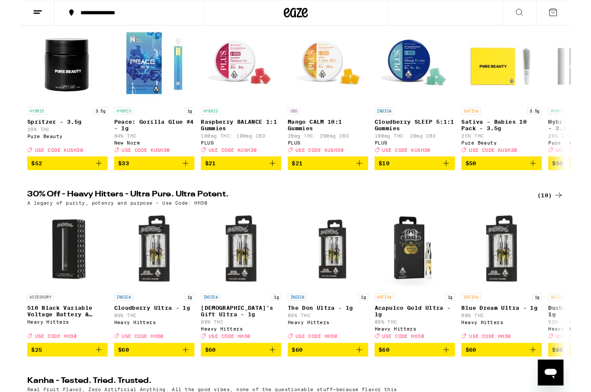
scroll to position [121, 0]
click at [206, 278] on img "Open page for God's Gift Ultra - 1g from Heavy Hitters" at bounding box center [237, 268] width 87 height 87
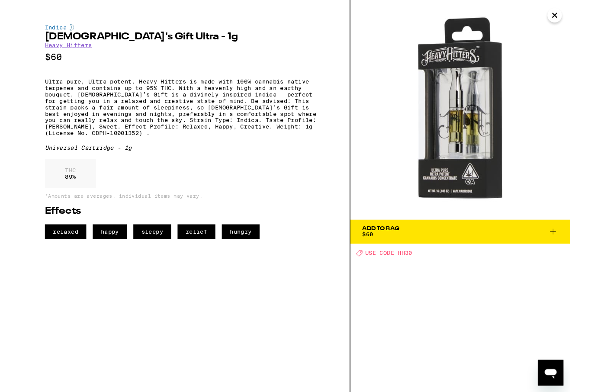
click at [209, 276] on div "Indica God's Gift Ultra - 1g Heavy Hitters $60 Ultra pure, Ultra potent. Heavy …" at bounding box center [177, 211] width 355 height 422
click at [207, 276] on div "Indica God's Gift Ultra - 1g Heavy Hitters $60 Ultra pure, Ultra potent. Heavy …" at bounding box center [177, 211] width 355 height 422
click at [206, 278] on div "Indica God's Gift Ultra - 1g Heavy Hitters $60 Ultra pure, Ultra potent. Heavy …" at bounding box center [177, 211] width 355 height 422
click at [204, 280] on div "Indica God's Gift Ultra - 1g Heavy Hitters $60 Ultra pure, Ultra potent. Heavy …" at bounding box center [177, 211] width 355 height 422
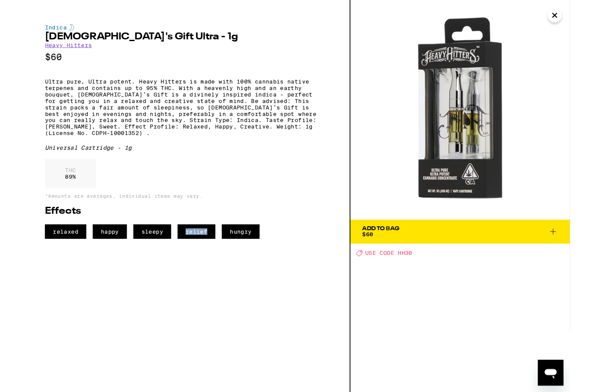
click at [201, 284] on div "Indica God's Gift Ultra - 1g Heavy Hitters $60 Ultra pure, Ultra potent. Heavy …" at bounding box center [177, 211] width 355 height 422
click at [28, 81] on div "Indica God's Gift Ultra - 1g Heavy Hitters $60 Ultra pure, Ultra potent. Heavy …" at bounding box center [177, 141] width 302 height 231
click at [190, 301] on div "Indica God's Gift Ultra - 1g Heavy Hitters $60 Ultra pure, Ultra potent. Heavy …" at bounding box center [177, 211] width 355 height 422
click at [188, 303] on div "Indica God's Gift Ultra - 1g Heavy Hitters $60 Ultra pure, Ultra potent. Heavy …" at bounding box center [177, 211] width 355 height 422
click at [189, 302] on div "Indica God's Gift Ultra - 1g Heavy Hitters $60 Ultra pure, Ultra potent. Heavy …" at bounding box center [177, 211] width 355 height 422
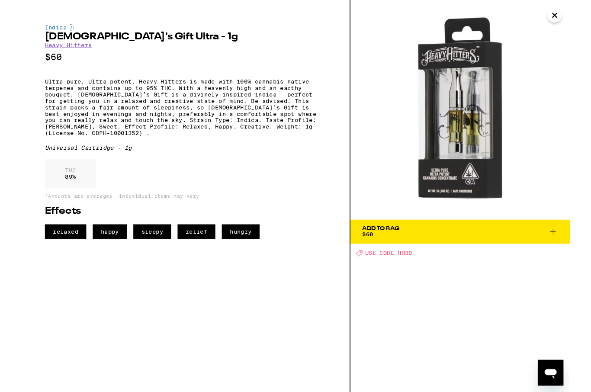
click at [189, 302] on div "Indica God's Gift Ultra - 1g Heavy Hitters $60 Ultra pure, Ultra potent. Heavy …" at bounding box center [177, 211] width 355 height 422
click at [188, 303] on div "Indica God's Gift Ultra - 1g Heavy Hitters $60 Ultra pure, Ultra potent. Heavy …" at bounding box center [177, 211] width 355 height 422
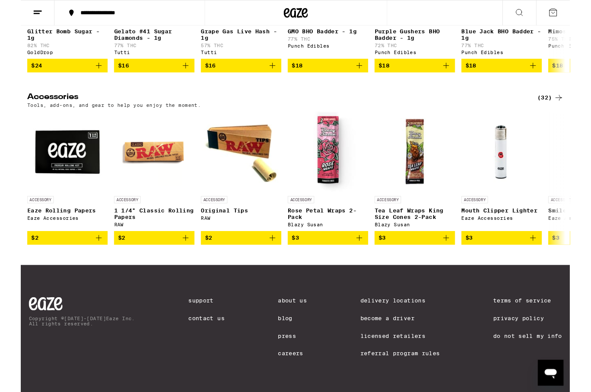
scroll to position [3945, 0]
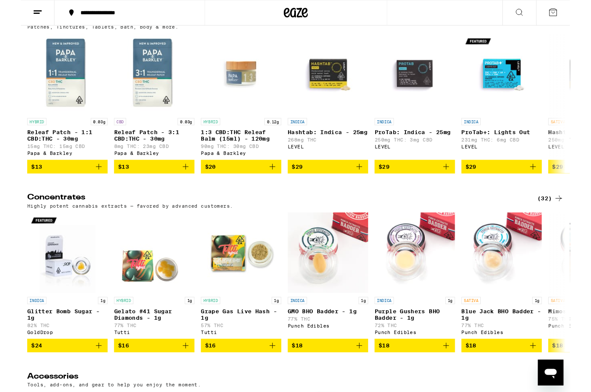
scroll to position [3551, 0]
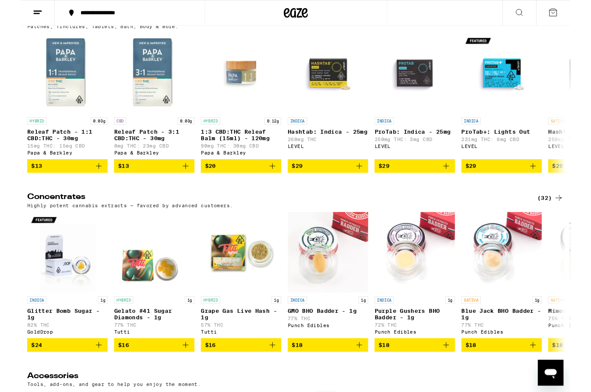
click at [568, 26] on div "(34)" at bounding box center [570, 20] width 28 height 10
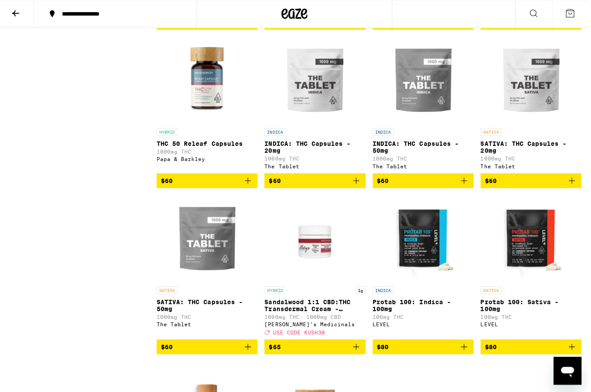
scroll to position [1029, 0]
